Goal: Information Seeking & Learning: Learn about a topic

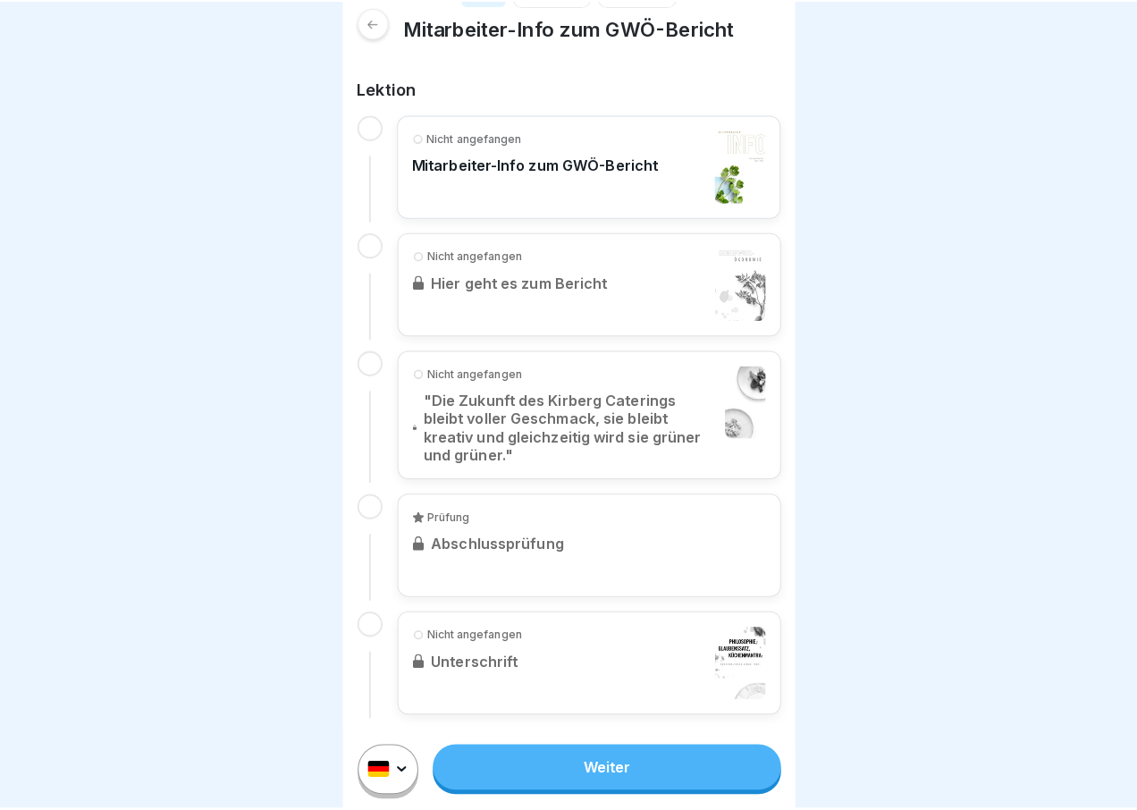
scroll to position [285, 0]
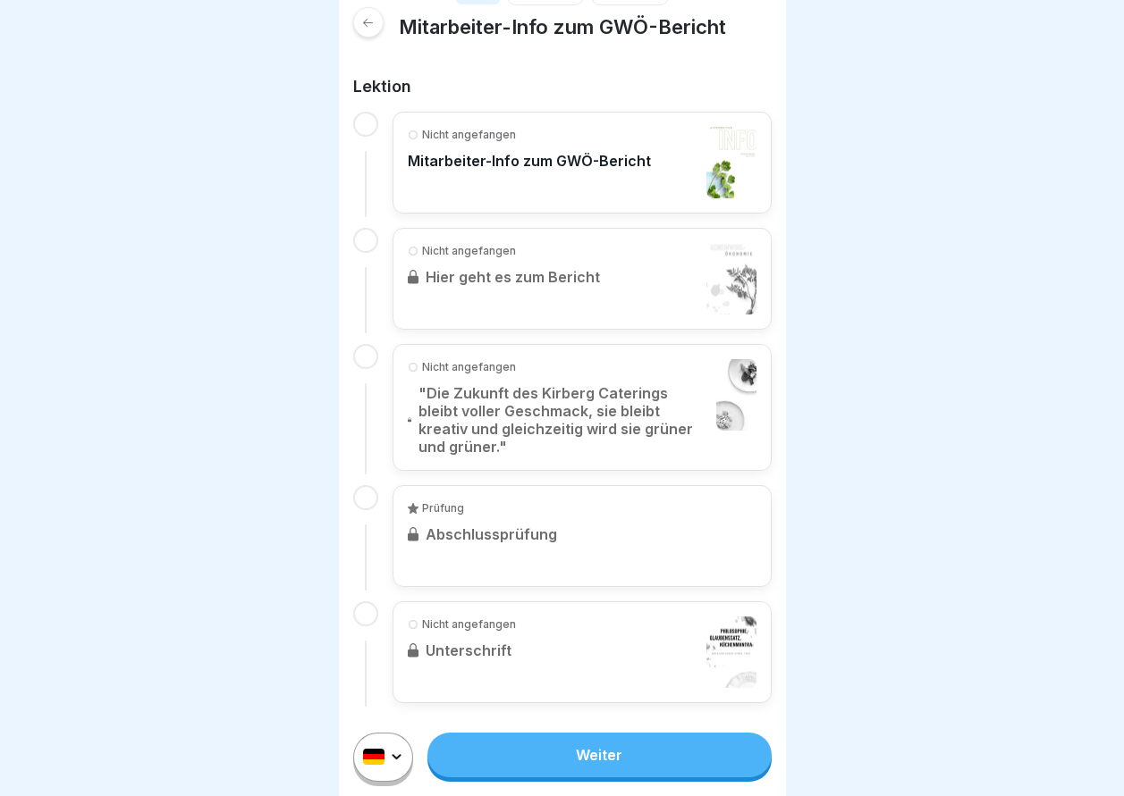
click at [396, 769] on html "Kurs 5 Tage 10 Min. Mitarbeiter-Info zum GWÖ-Bericht Lektion Nicht angefangen M…" at bounding box center [562, 398] width 1124 height 796
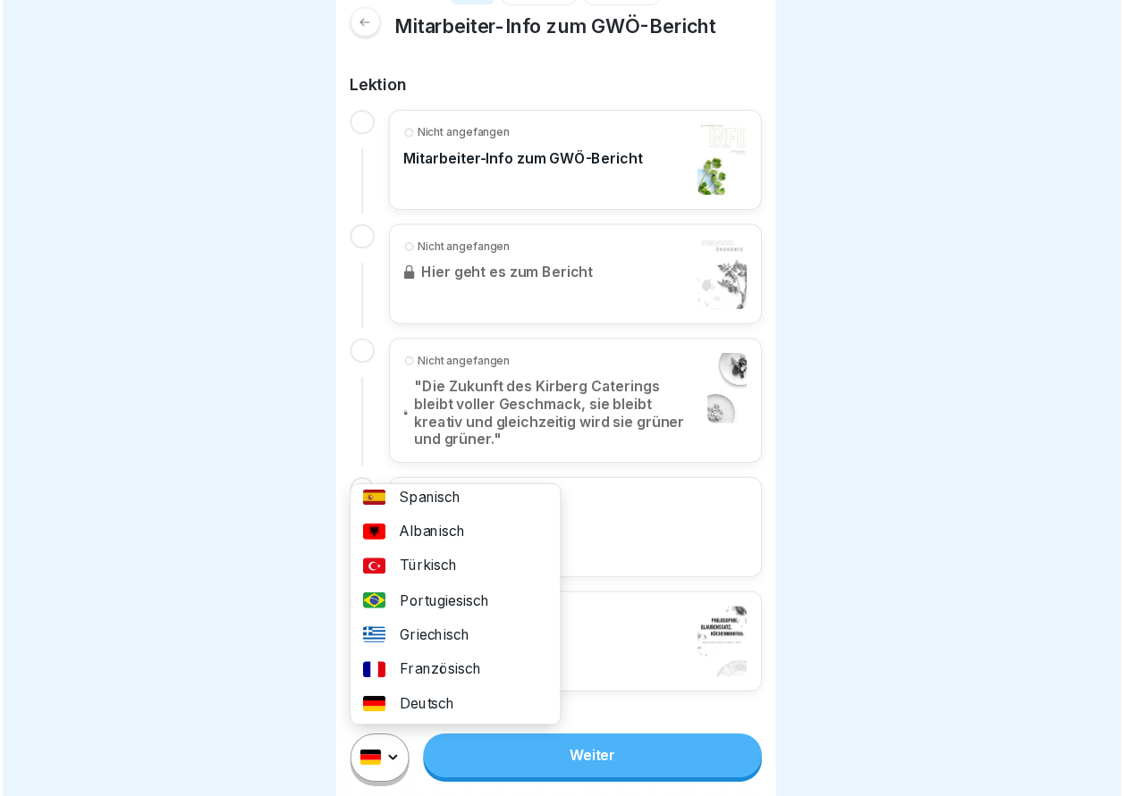
scroll to position [0, 0]
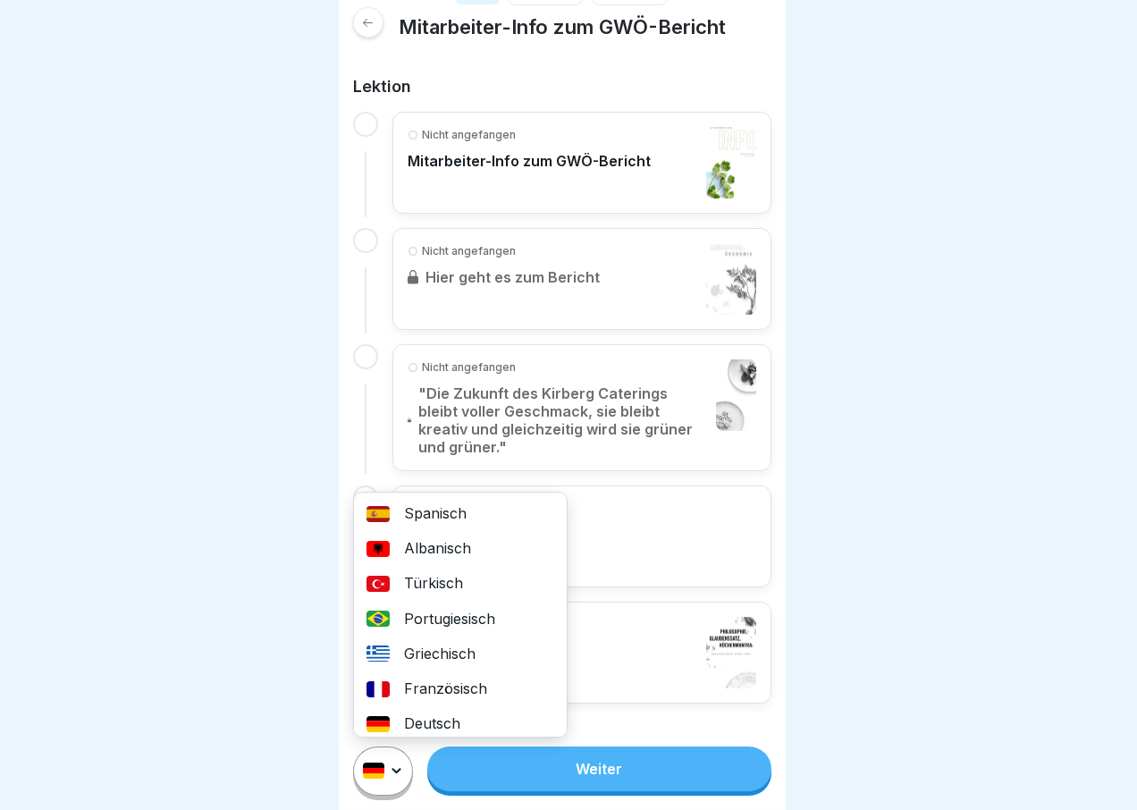
click at [408, 721] on div "Deutsch" at bounding box center [460, 723] width 213 height 35
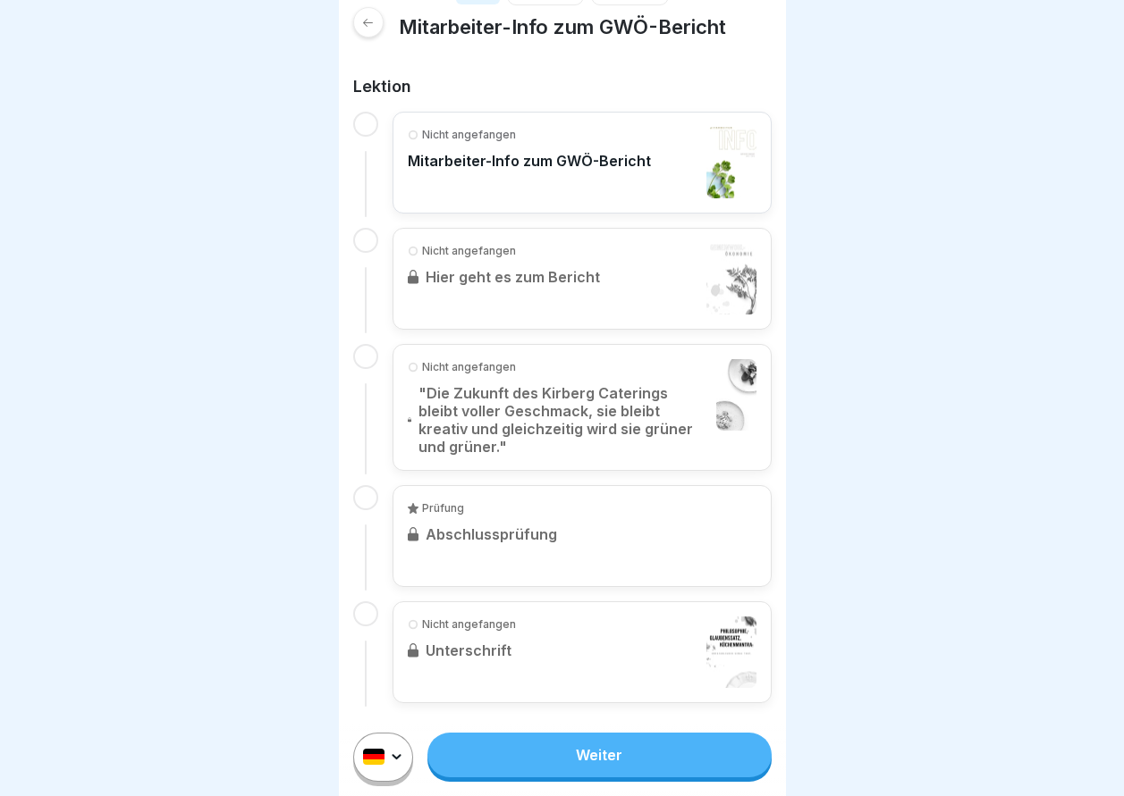
click at [592, 763] on link "Weiter" at bounding box center [598, 755] width 343 height 45
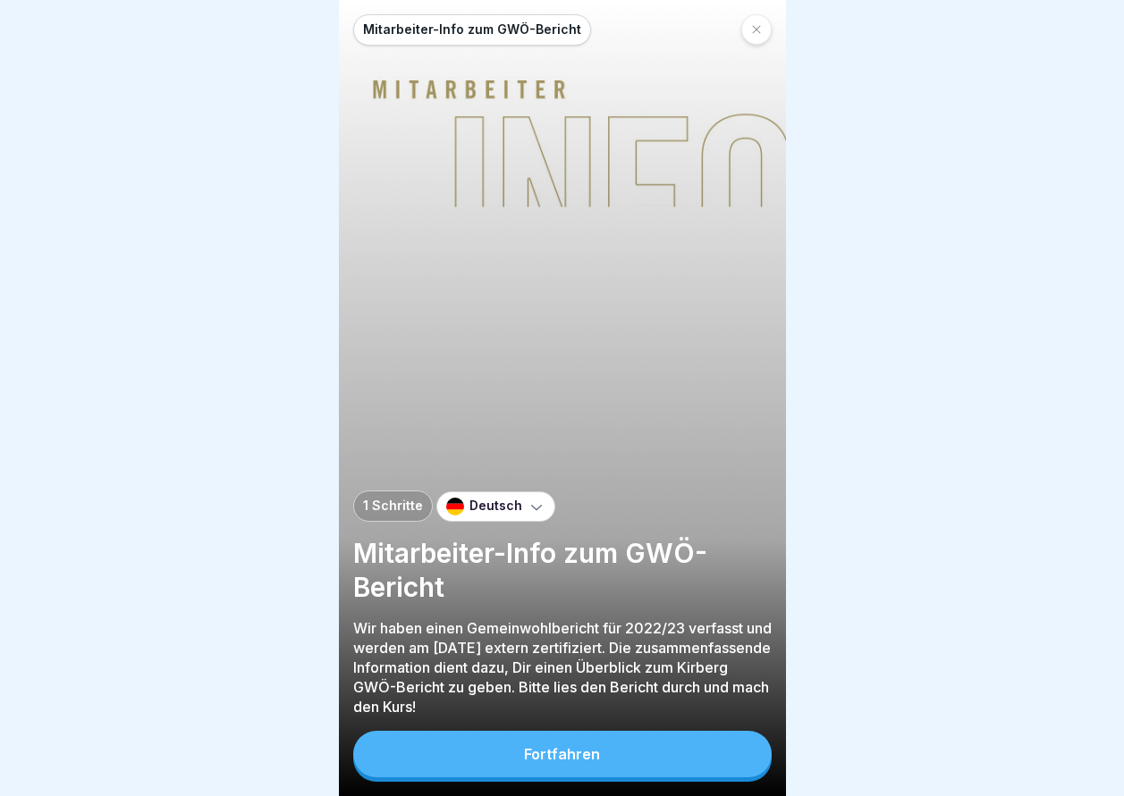
click at [591, 762] on div "Fortfahren" at bounding box center [562, 754] width 76 height 16
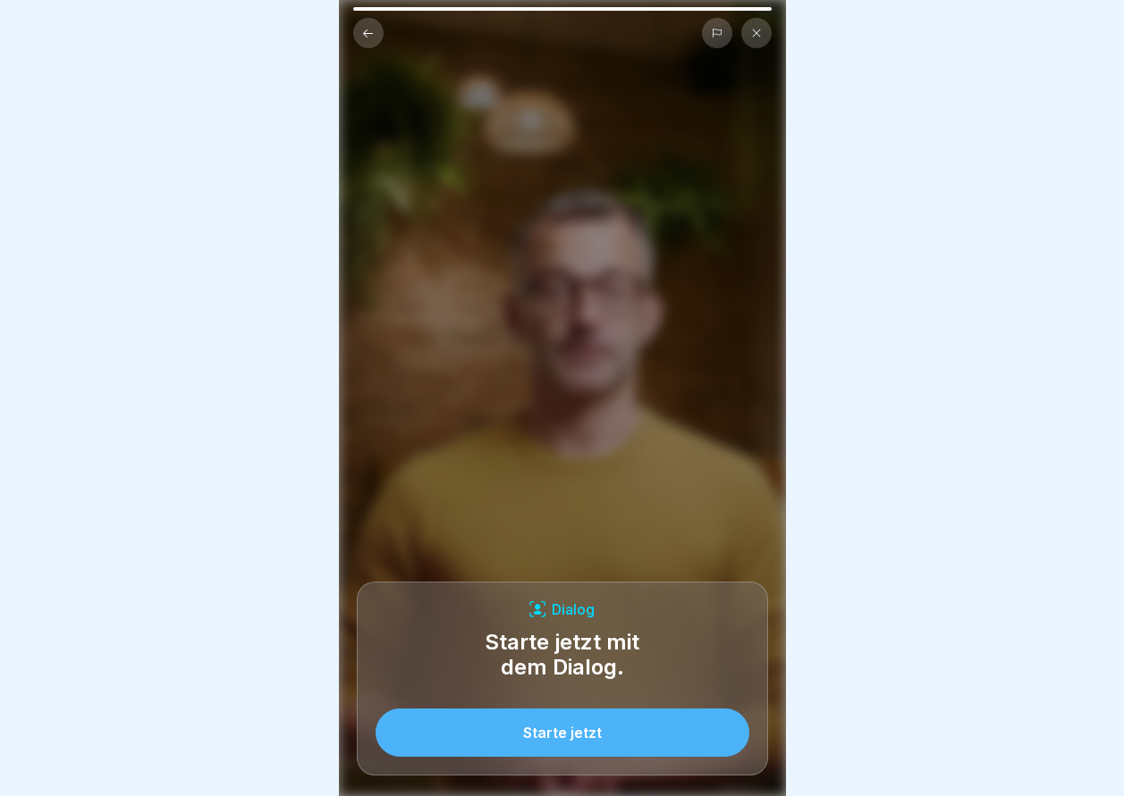
click at [756, 26] on button at bounding box center [756, 33] width 30 height 30
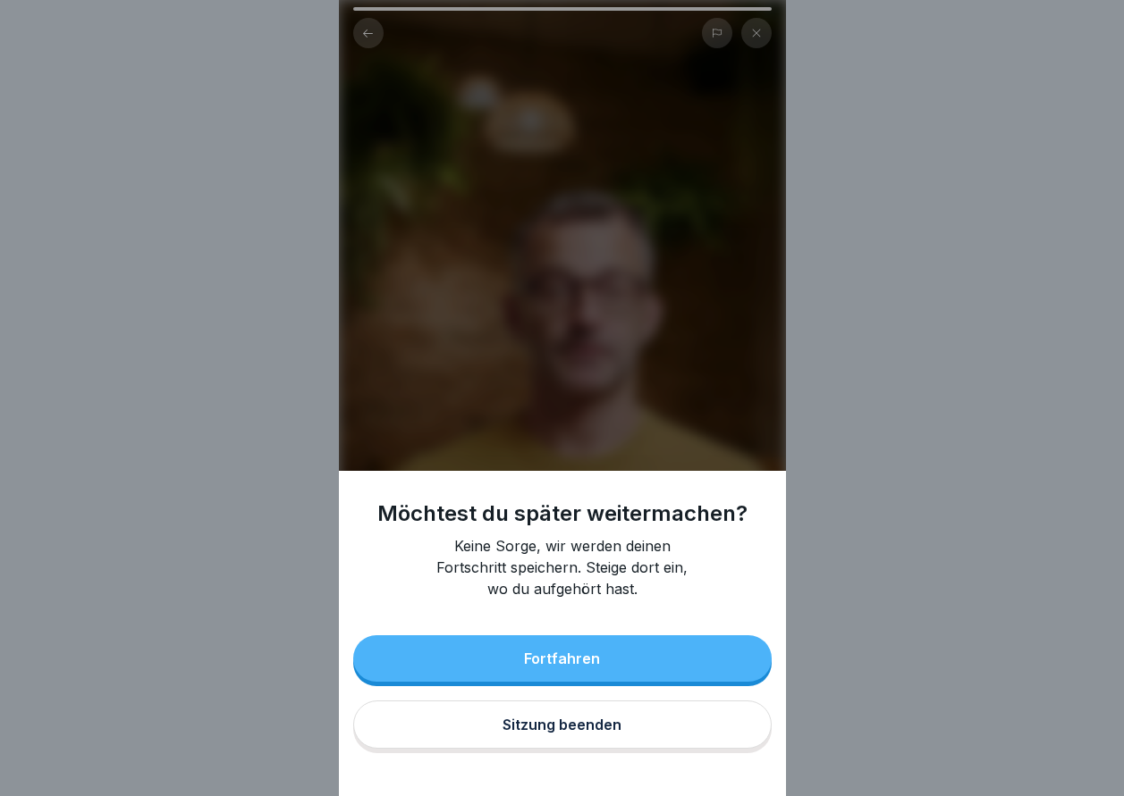
click at [613, 682] on button "Fortfahren" at bounding box center [562, 659] width 418 height 46
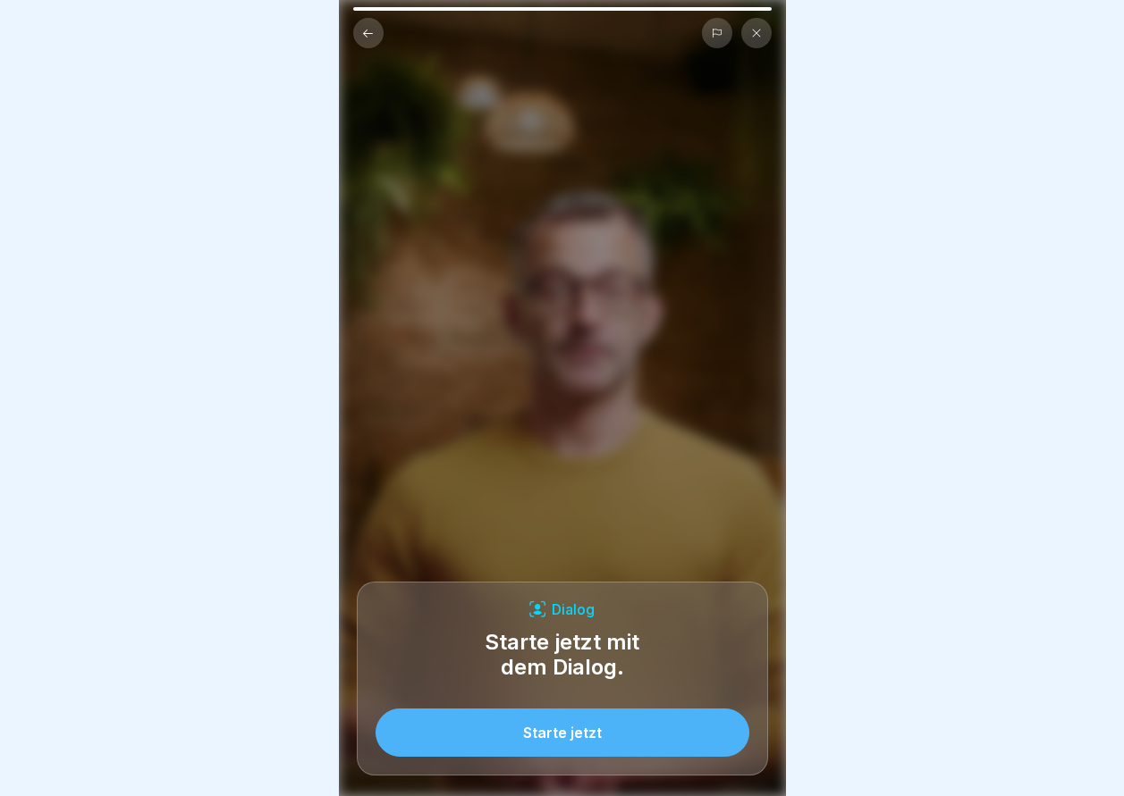
click at [751, 29] on icon at bounding box center [756, 33] width 11 height 11
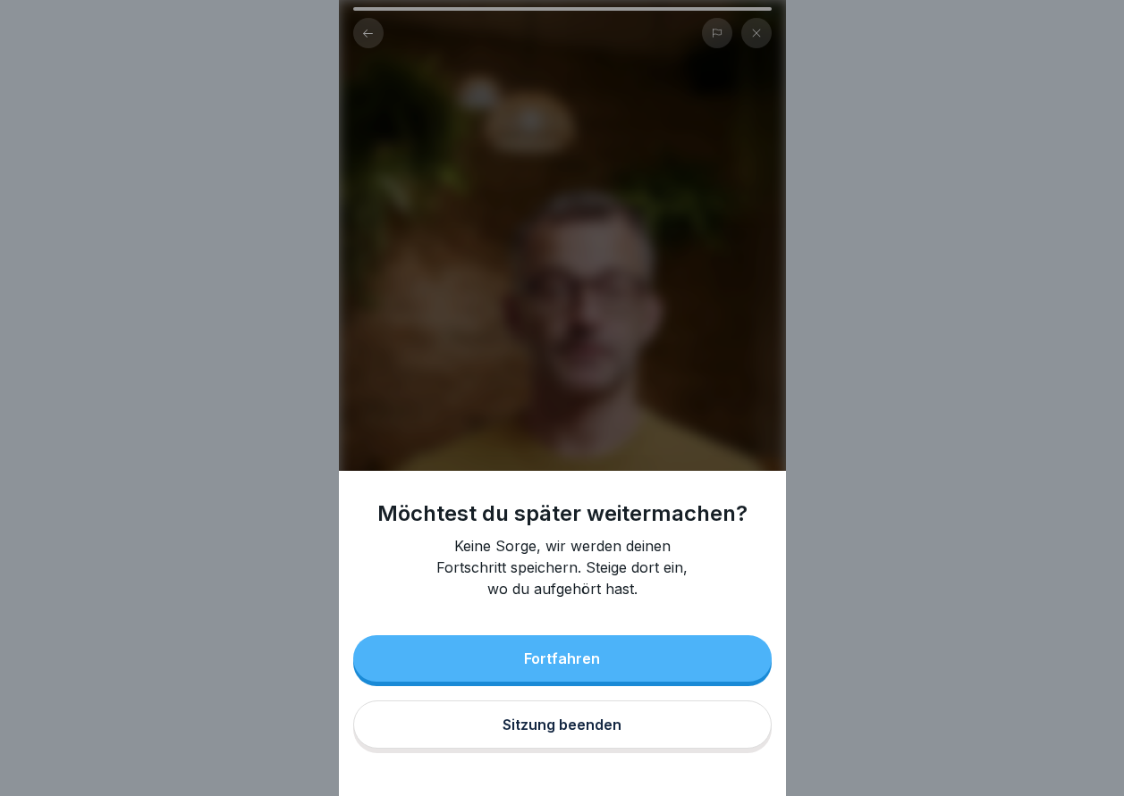
click at [560, 733] on div "Sitzung beenden" at bounding box center [561, 725] width 119 height 16
